Goal: Task Accomplishment & Management: Use online tool/utility

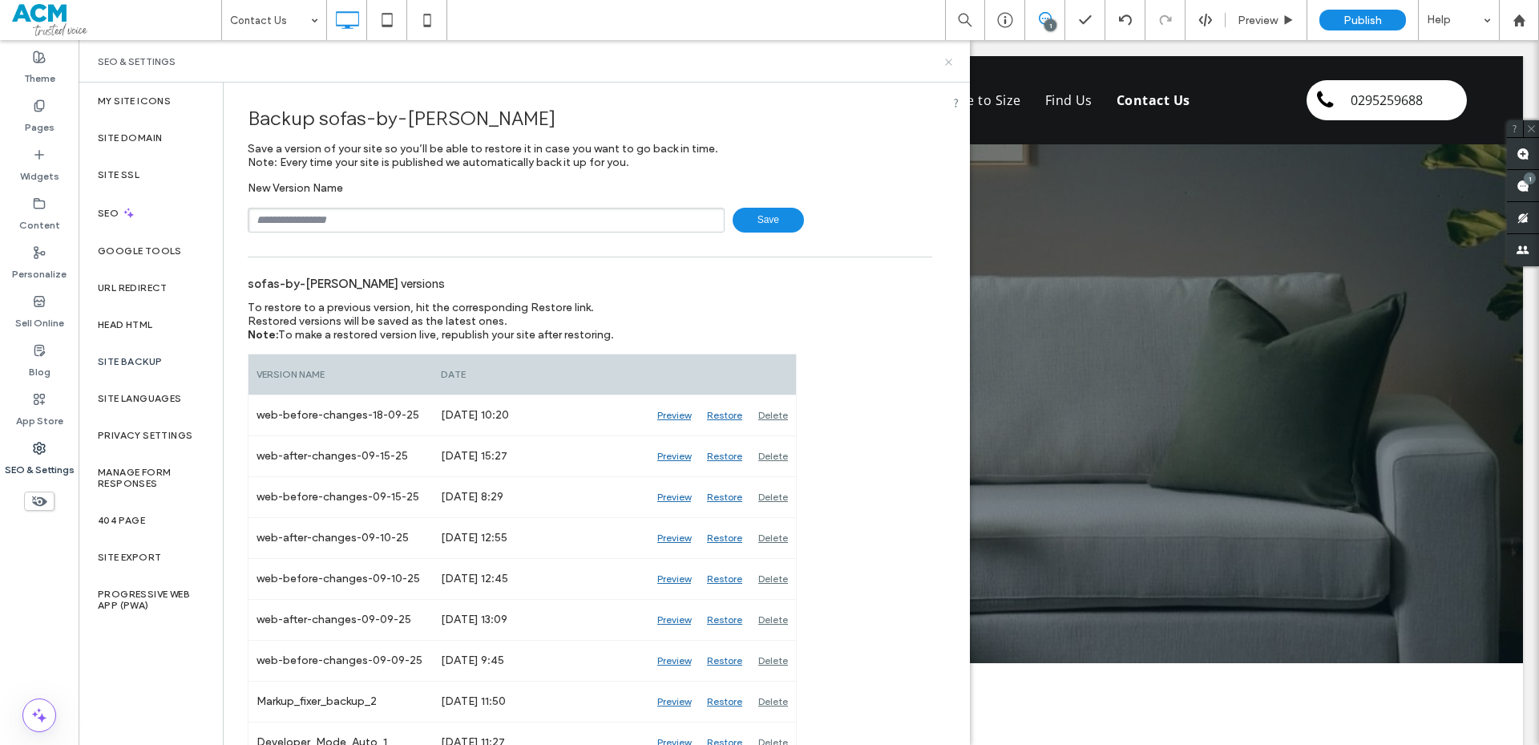
drag, startPoint x: 944, startPoint y: 61, endPoint x: 794, endPoint y: 129, distance: 164.6
click at [944, 61] on icon at bounding box center [949, 62] width 12 height 12
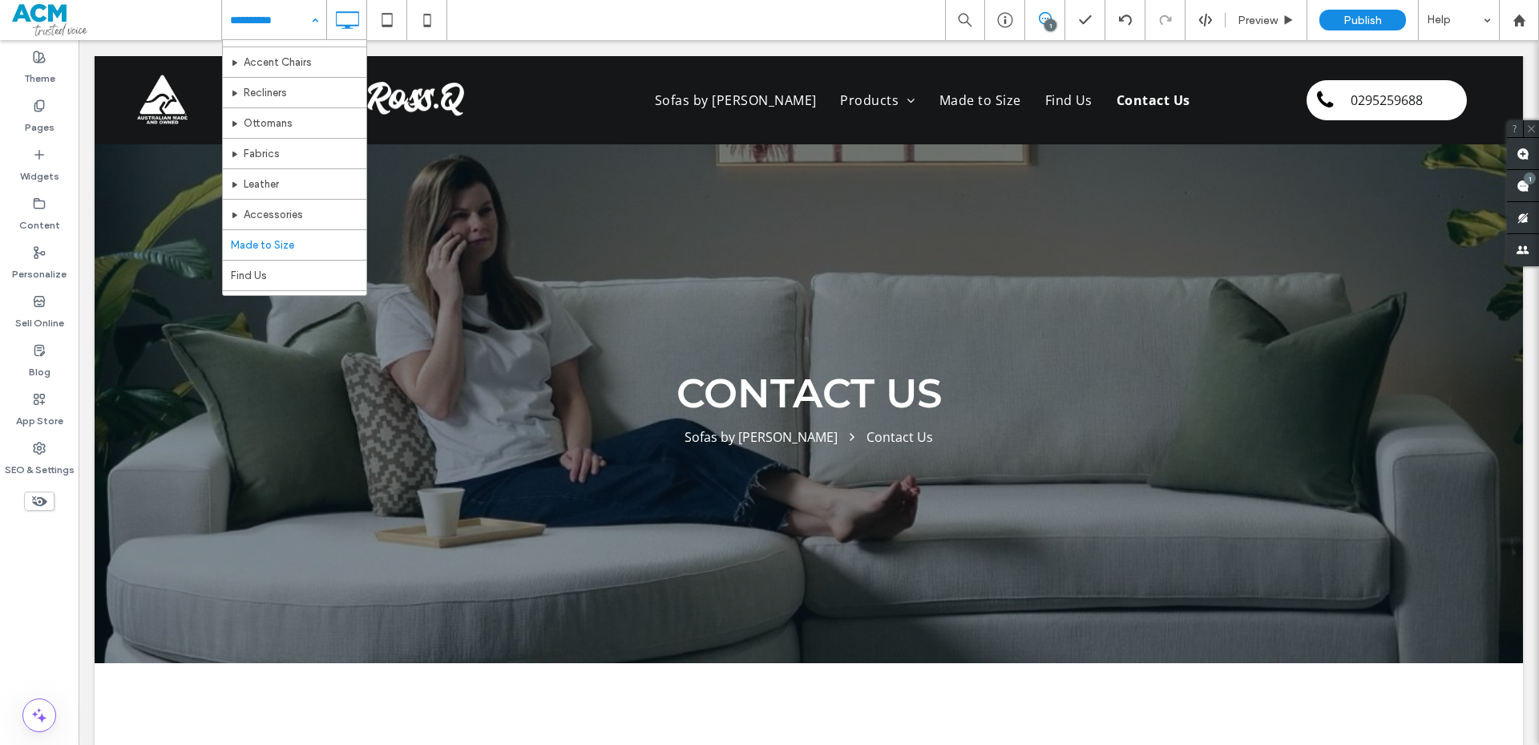
scroll to position [78, 0]
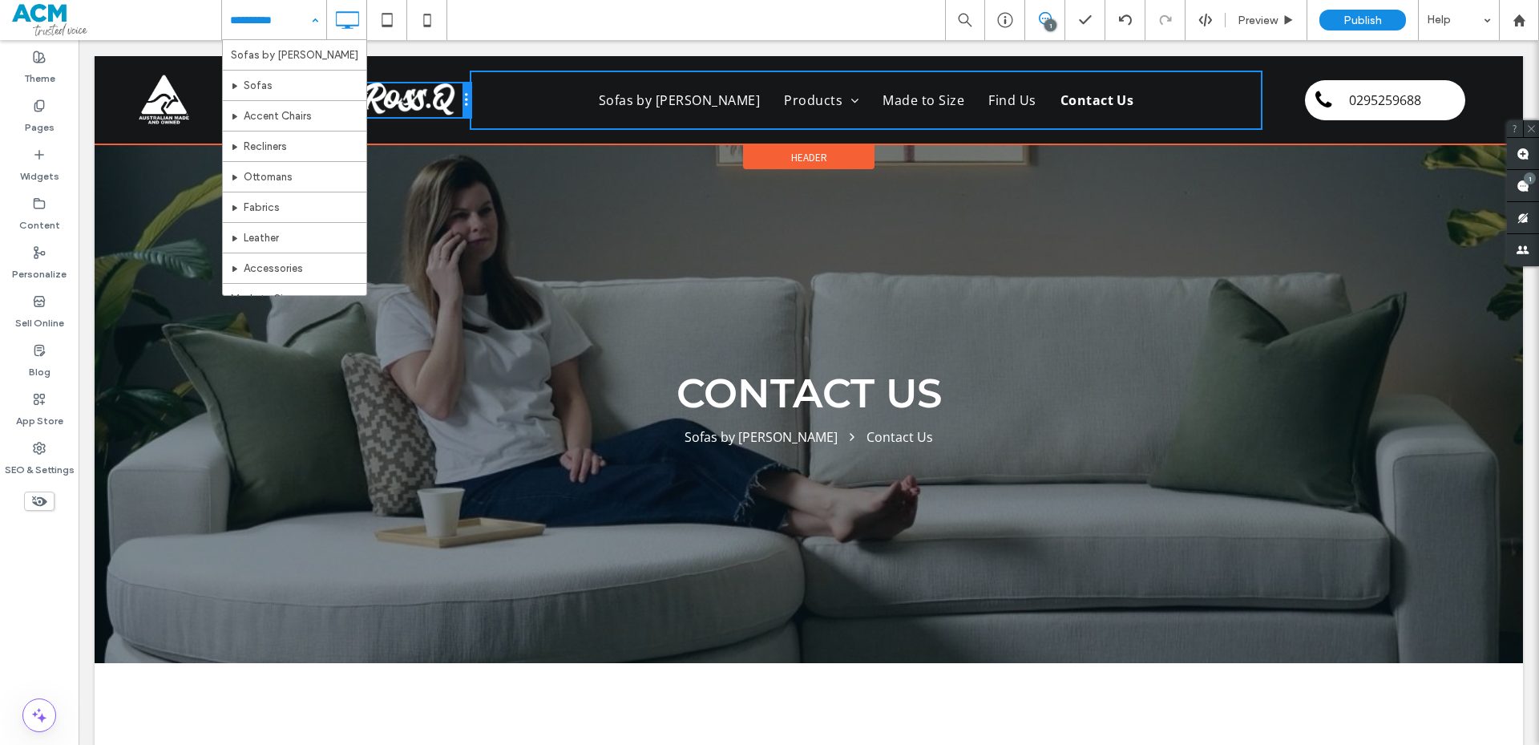
drag, startPoint x: 576, startPoint y: 105, endPoint x: 515, endPoint y: 105, distance: 61.7
click at [515, 105] on div "Click To Paste Click To Paste Sofas by [PERSON_NAME] Products Sofas Accent Chai…" at bounding box center [809, 100] width 1364 height 56
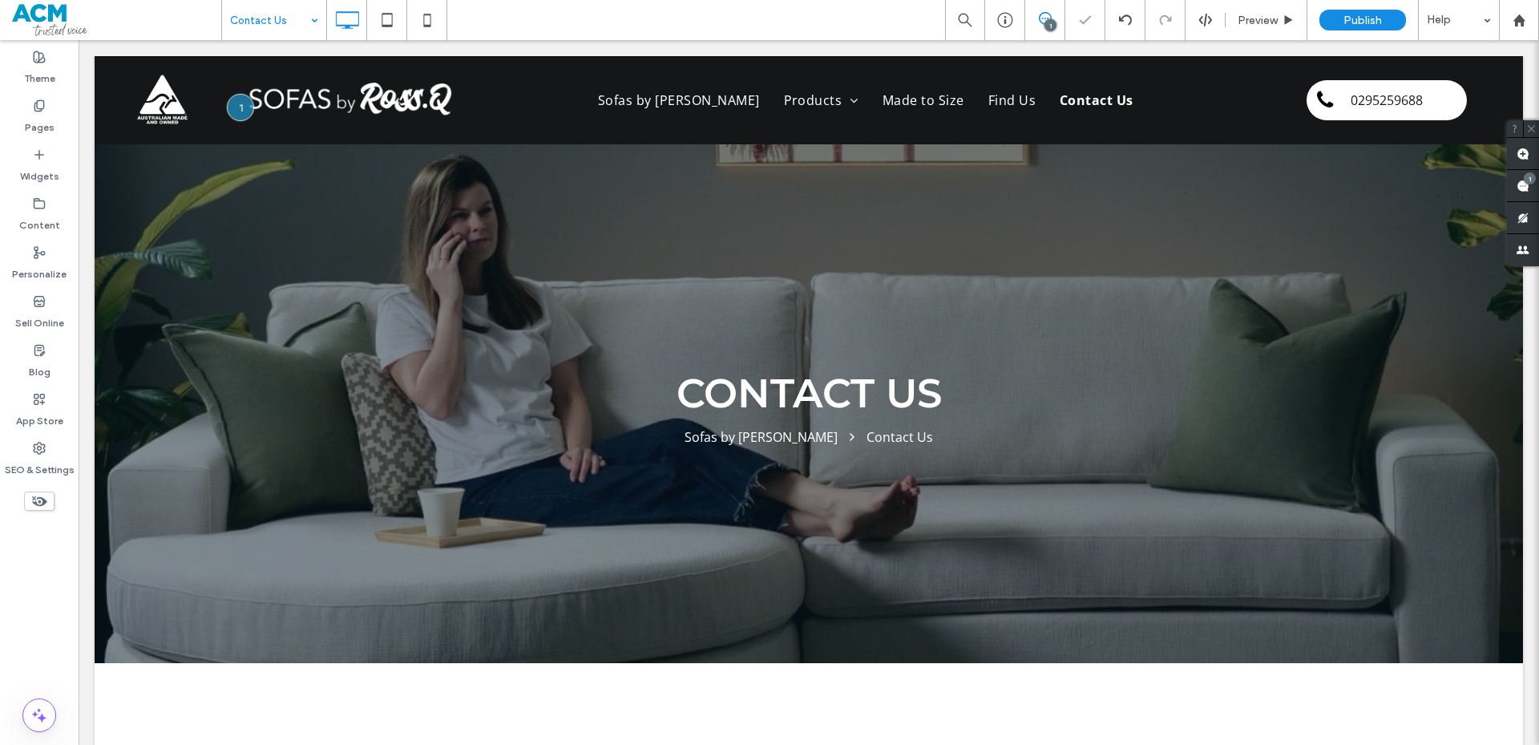
click at [316, 20] on div "Contact Us" at bounding box center [274, 20] width 104 height 40
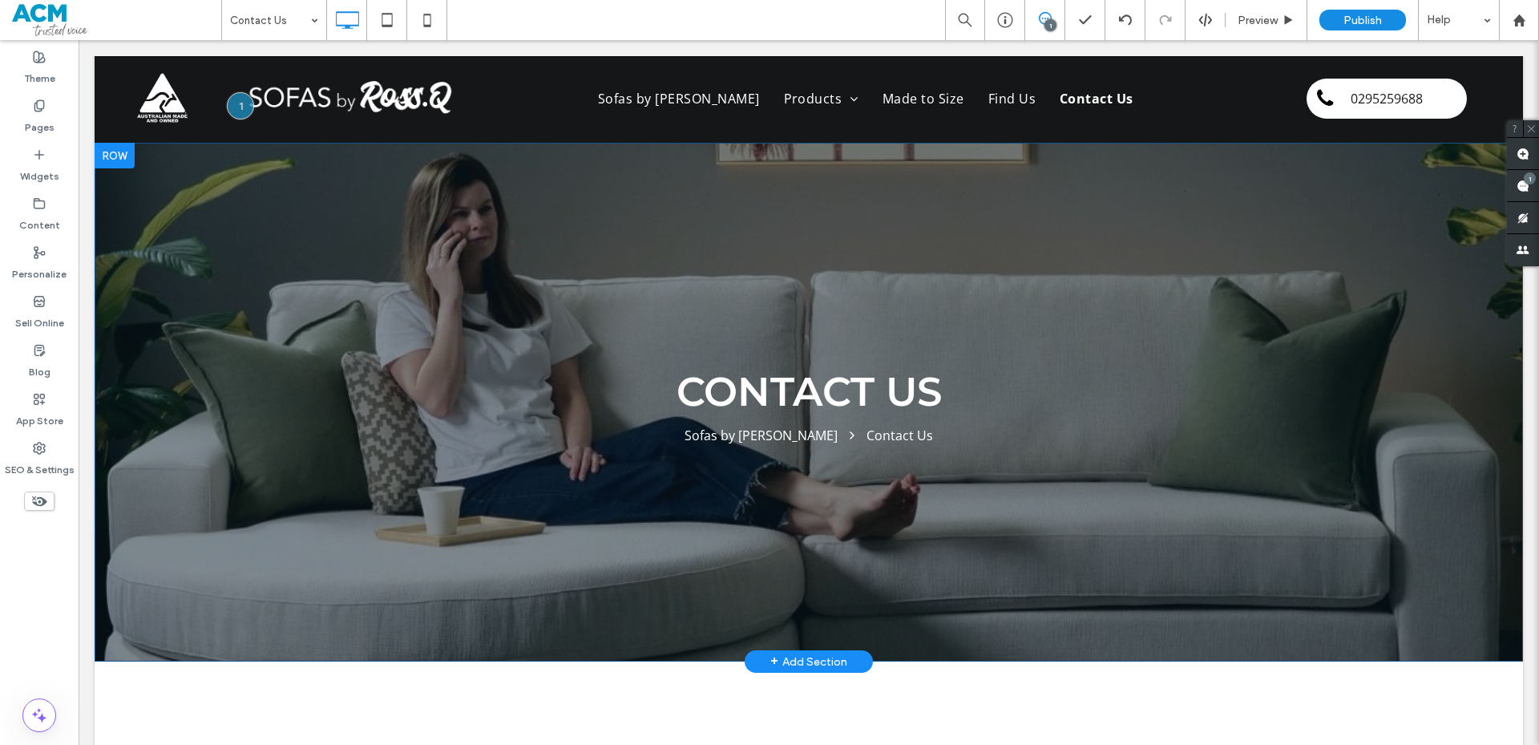
scroll to position [0, 0]
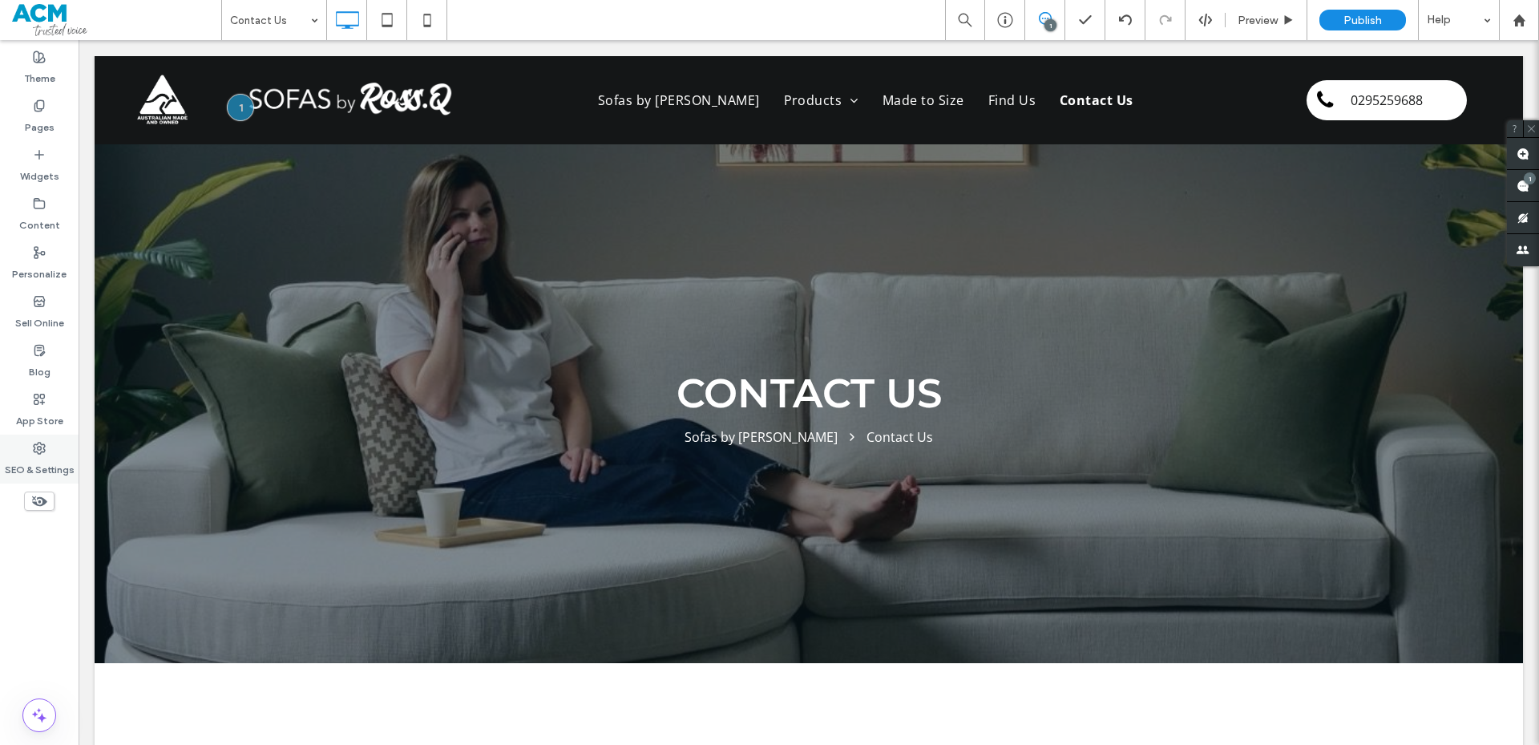
click at [41, 449] on use at bounding box center [39, 447] width 11 height 11
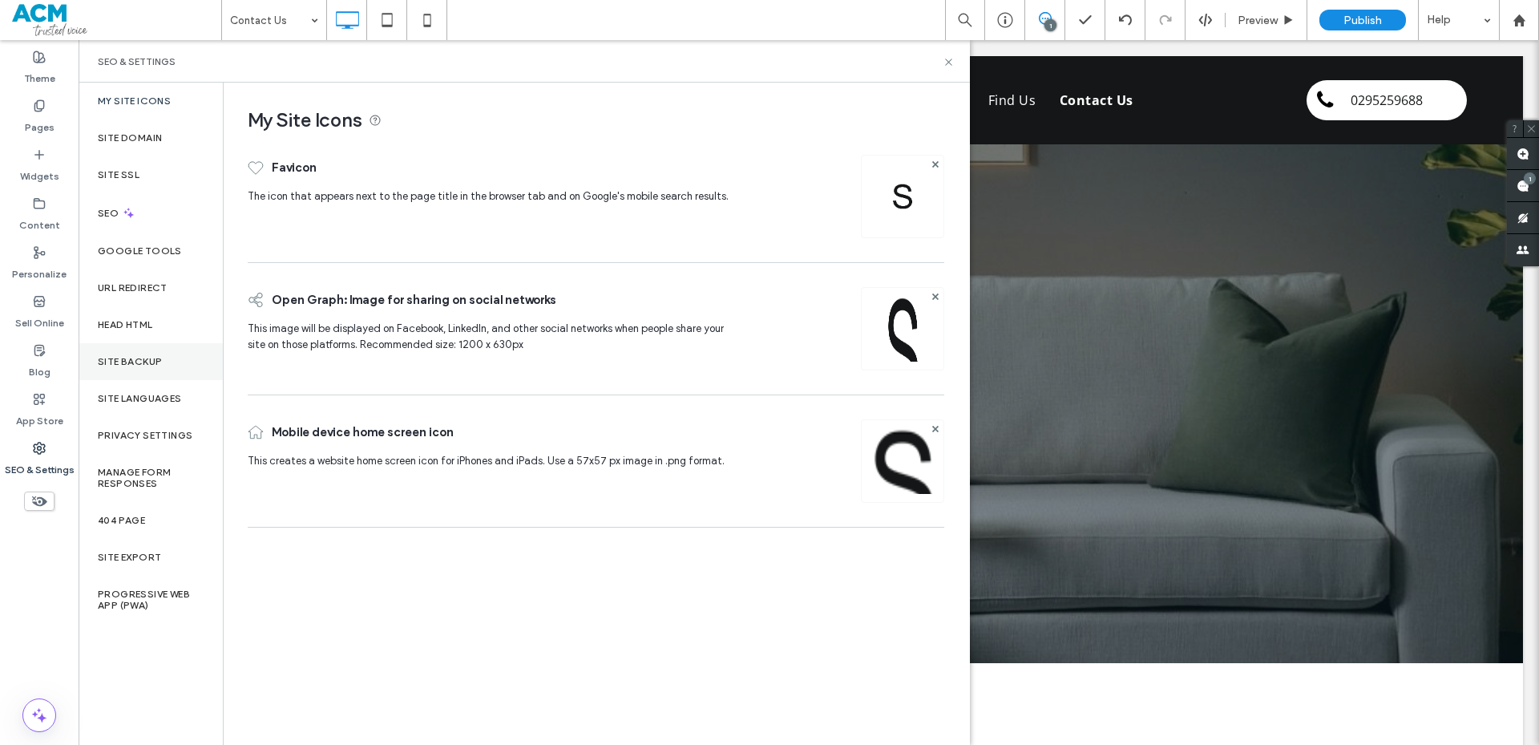
click at [111, 370] on div "Site Backup" at bounding box center [151, 361] width 144 height 37
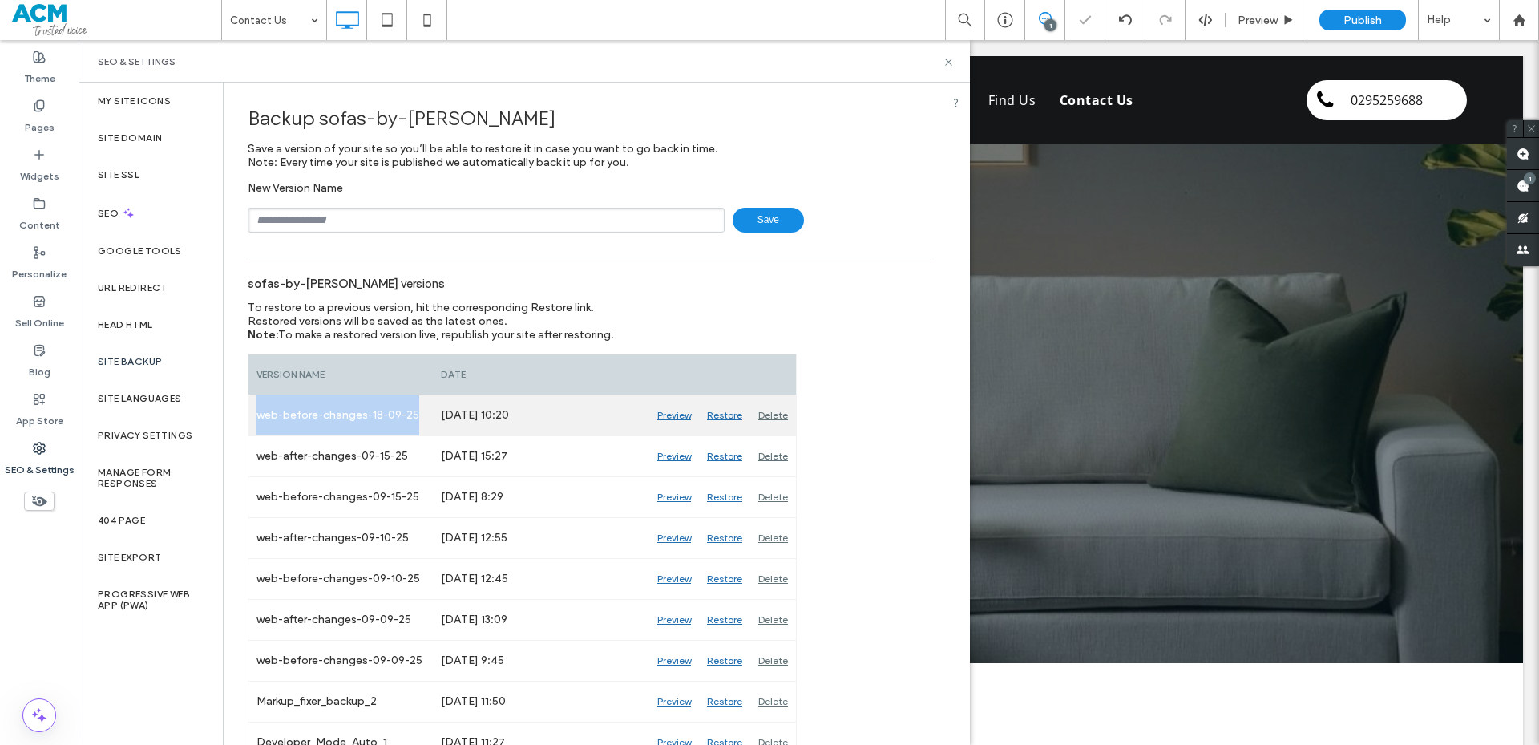
drag, startPoint x: 256, startPoint y: 413, endPoint x: 438, endPoint y: 418, distance: 182.8
click at [438, 418] on div "web-before-changes-18-09-25 [DATE] 10:20 [GEOGRAPHIC_DATA] [GEOGRAPHIC_DATA] [G…" at bounding box center [521, 415] width 547 height 41
copy div "web-before-changes-18-09-25"
click at [420, 225] on input "text" at bounding box center [486, 220] width 477 height 25
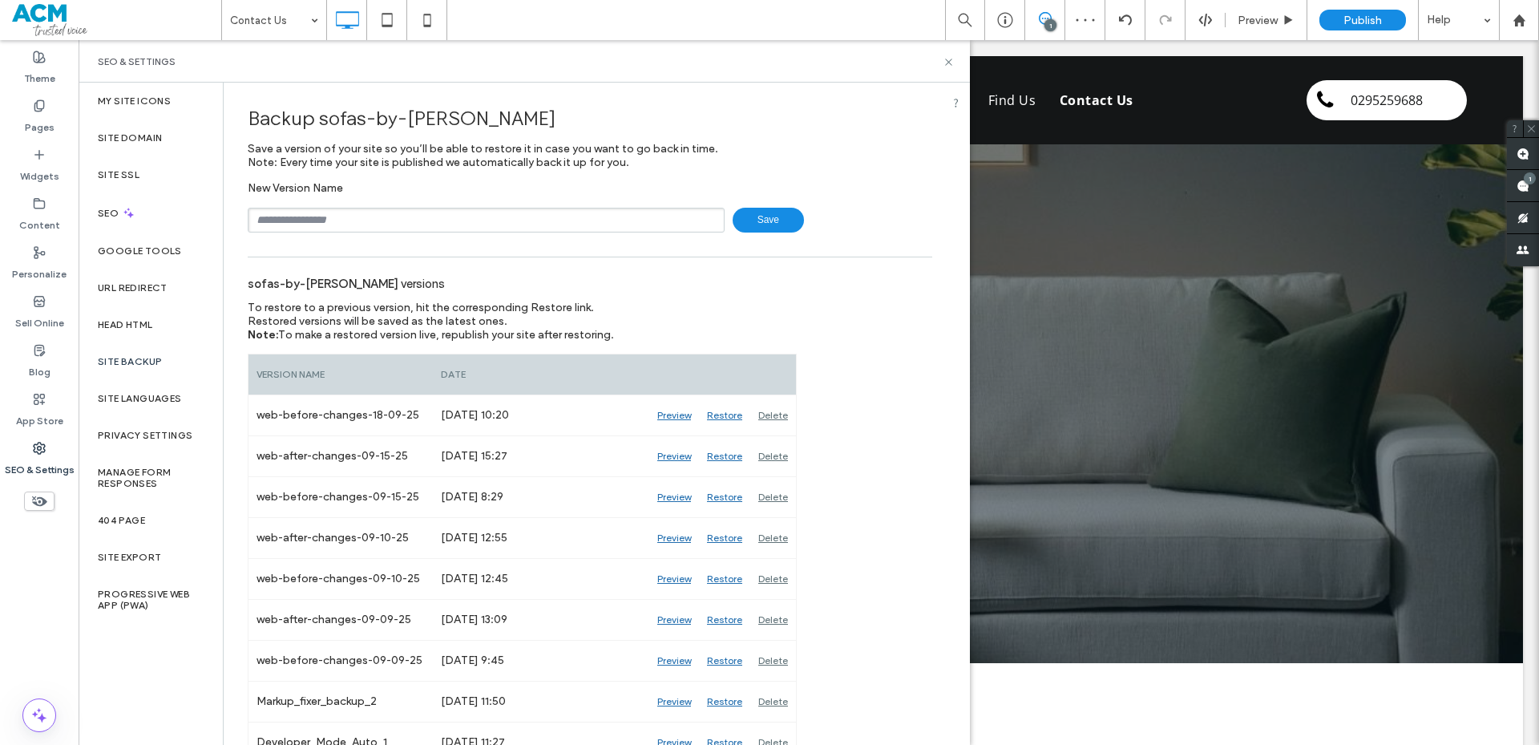
paste input "**********"
drag, startPoint x: 321, startPoint y: 224, endPoint x: 283, endPoint y: 231, distance: 38.4
click at [283, 231] on input "**********" at bounding box center [486, 220] width 477 height 25
type input "**********"
click at [780, 227] on span "Save" at bounding box center [768, 220] width 71 height 25
